Goal: Task Accomplishment & Management: Manage account settings

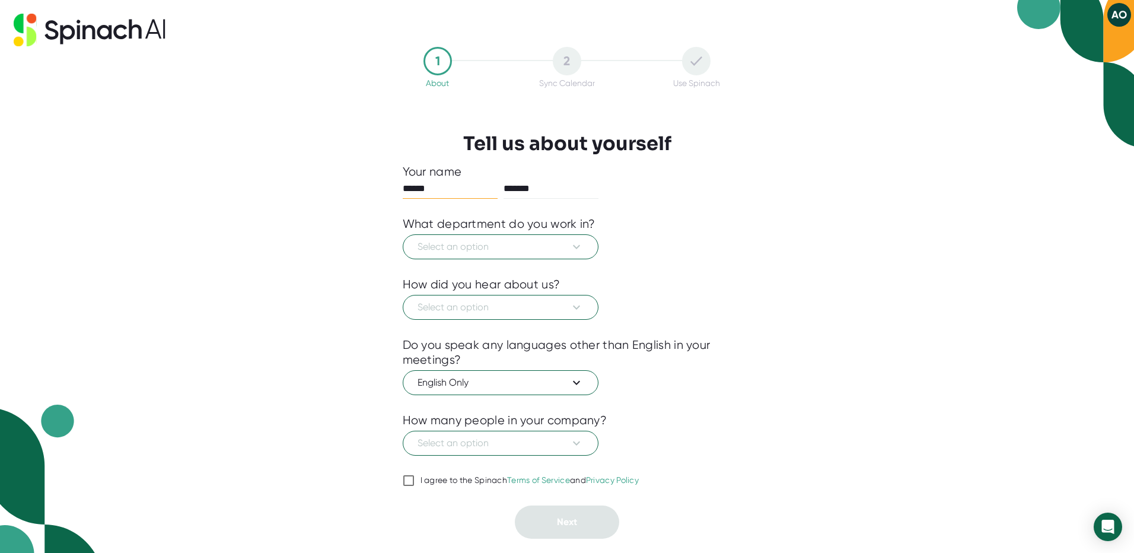
click at [410, 480] on input "I agree to the Spinach Terms of Service and Privacy Policy" at bounding box center [409, 480] width 12 height 14
checkbox input "true"
click at [1114, 13] on button "AO" at bounding box center [1119, 15] width 24 height 24
drag, startPoint x: 690, startPoint y: 283, endPoint x: 626, endPoint y: 262, distance: 67.7
click at [691, 283] on div at bounding box center [567, 276] width 1134 height 553
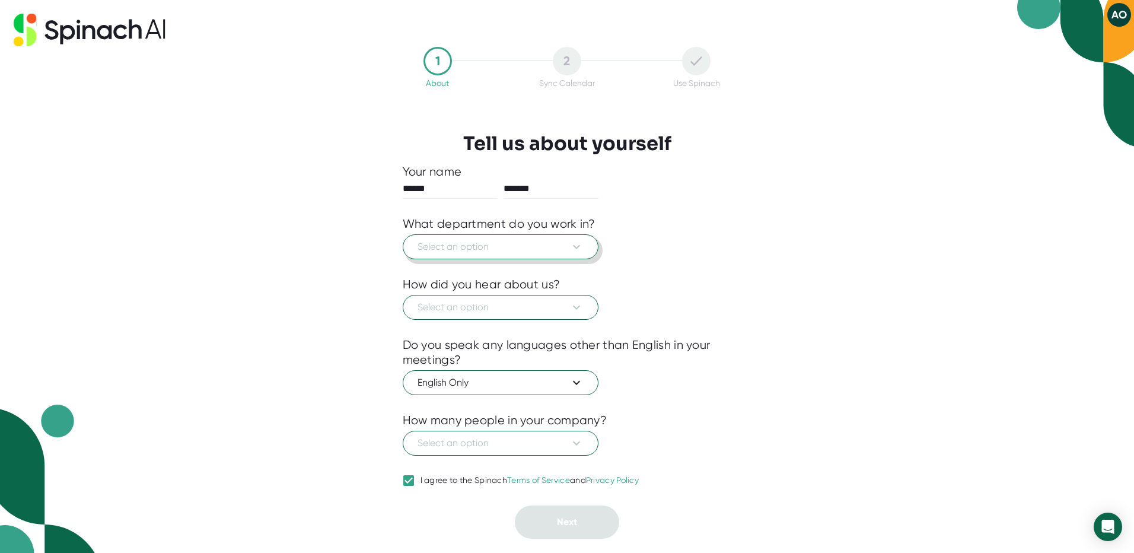
click at [542, 241] on span "Select an option" at bounding box center [500, 247] width 166 height 14
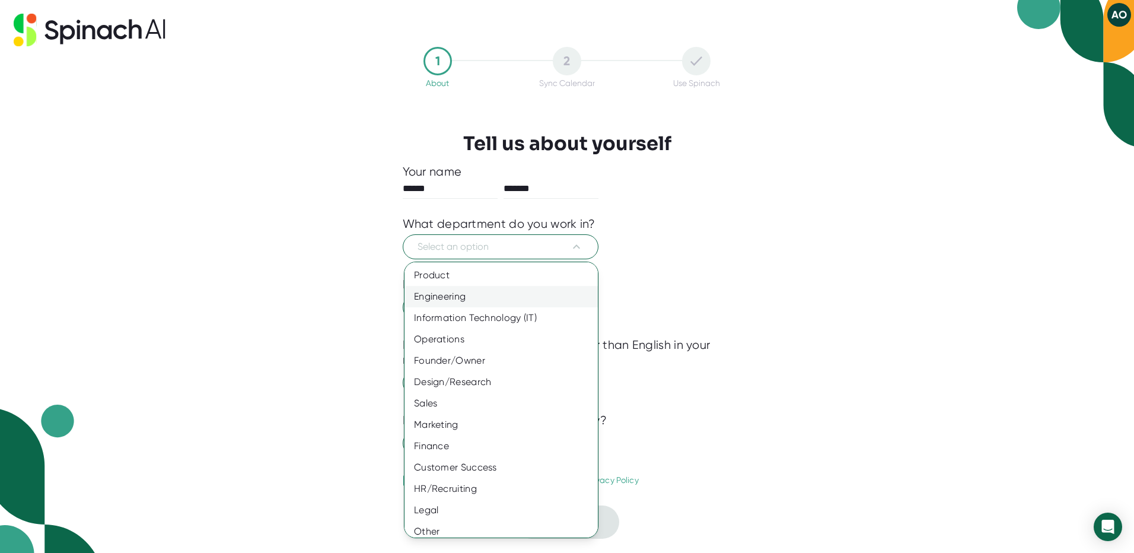
click at [495, 292] on div "Engineering" at bounding box center [505, 296] width 202 height 21
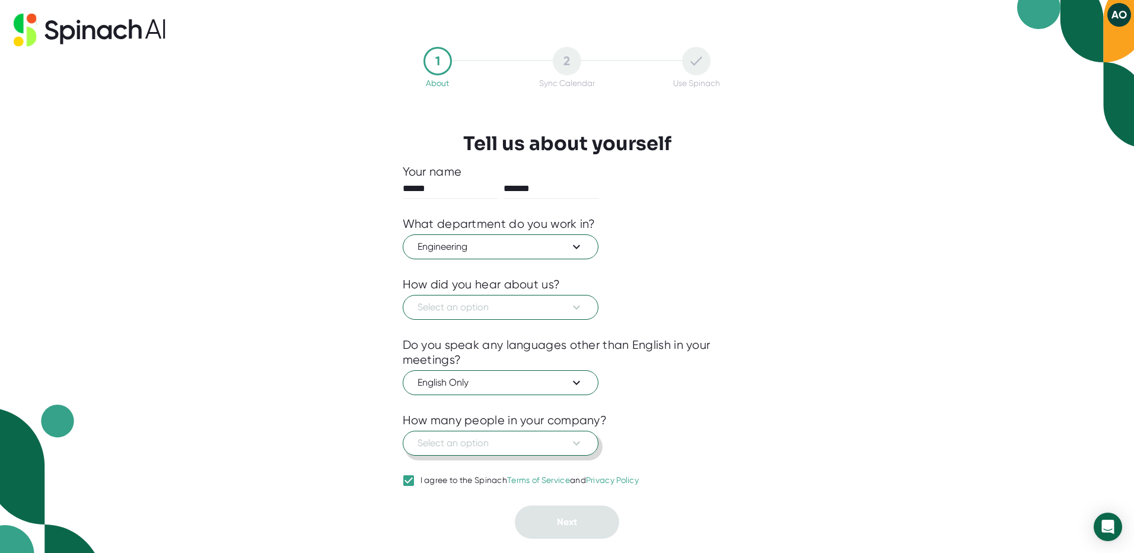
click at [575, 452] on button "Select an option" at bounding box center [501, 443] width 196 height 25
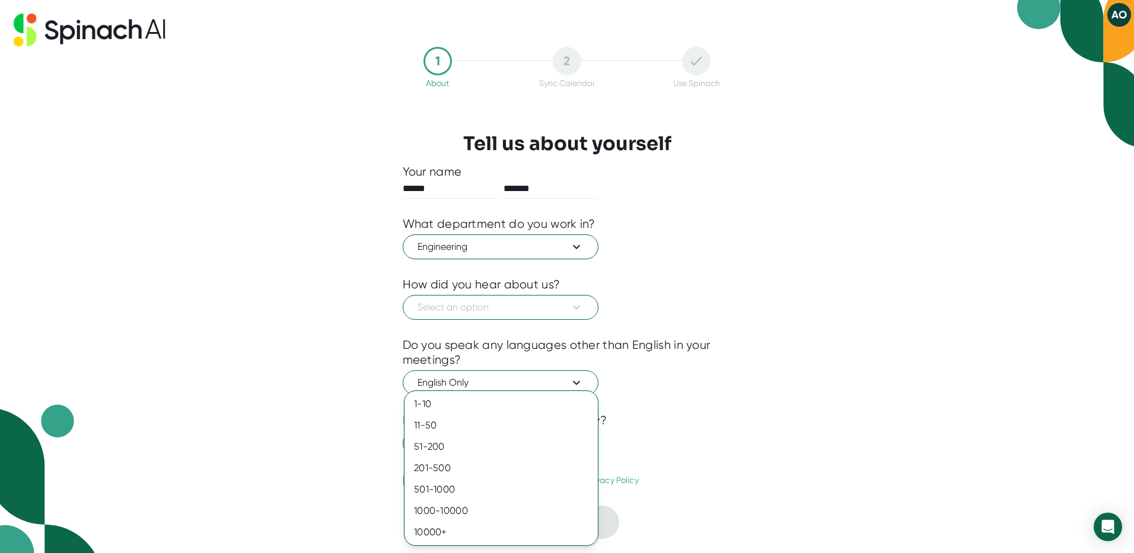
click at [736, 438] on div at bounding box center [567, 276] width 1134 height 553
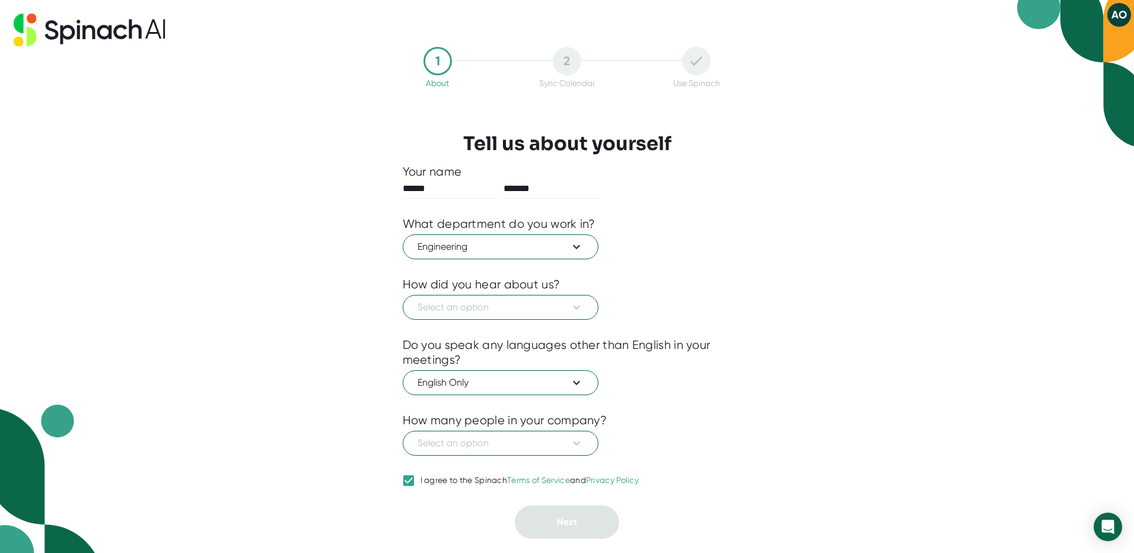
click at [568, 66] on div "2" at bounding box center [567, 61] width 28 height 28
